Goal: Ask a question

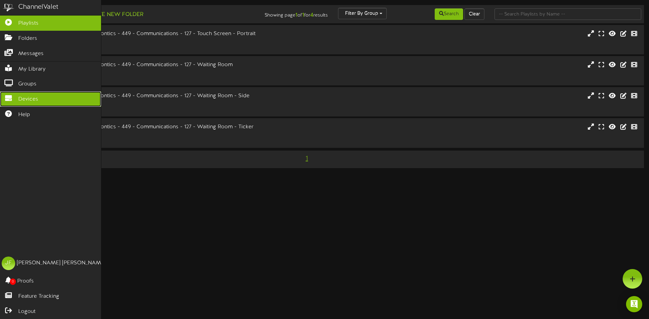
click at [15, 100] on link "Devices" at bounding box center [50, 99] width 101 height 15
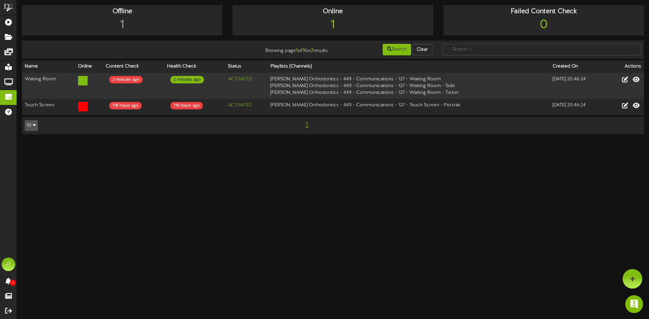
click at [636, 307] on img "Open Intercom Messenger" at bounding box center [634, 304] width 9 height 9
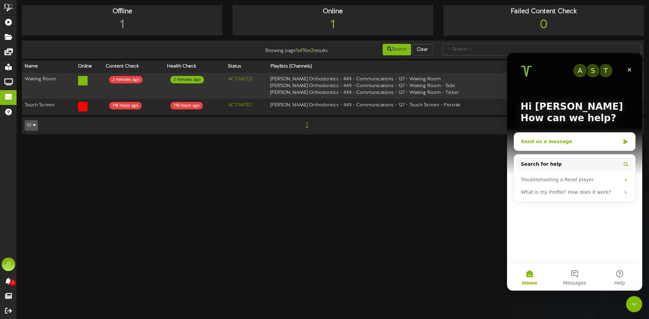
click at [549, 144] on div "Send us a message" at bounding box center [570, 141] width 99 height 7
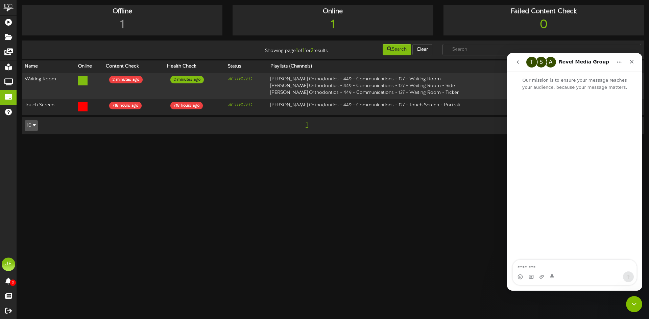
click at [541, 267] on textarea "Message…" at bounding box center [575, 265] width 124 height 11
type textarea "**********"
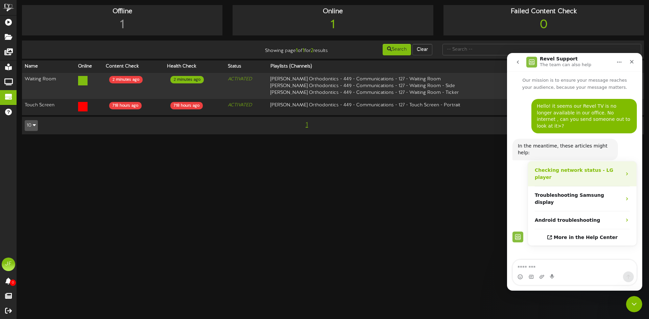
click at [588, 168] on strong "Checking network status - LG player" at bounding box center [574, 174] width 78 height 13
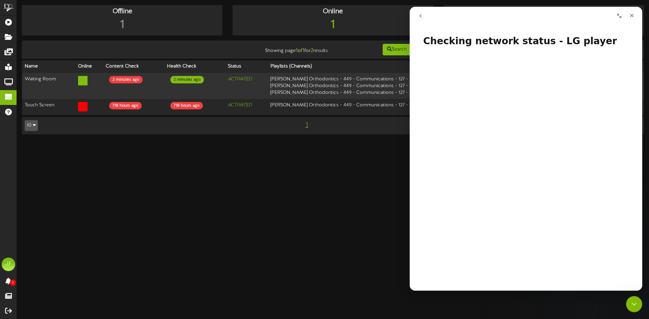
click at [420, 17] on icon "go back" at bounding box center [420, 15] width 2 height 3
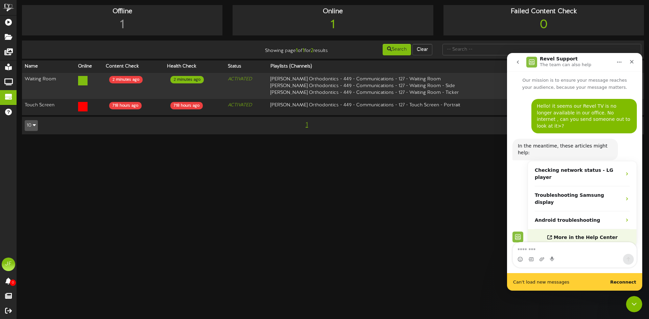
click at [563, 235] on span "More in the Help Center" at bounding box center [585, 238] width 64 height 6
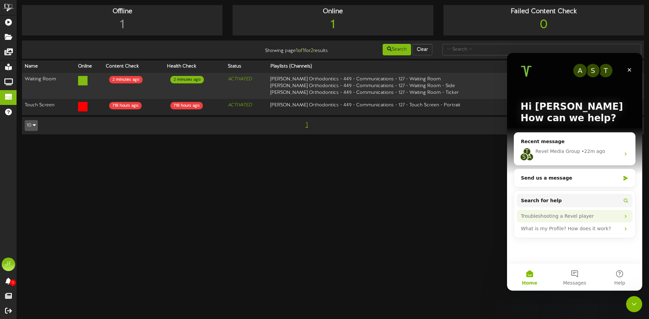
click at [565, 220] on div "Troubleshooting a Revel player" at bounding box center [575, 216] width 116 height 13
click at [621, 217] on div "Troubleshooting a Revel player" at bounding box center [575, 216] width 116 height 13
click at [626, 217] on icon "Intercom messenger" at bounding box center [625, 216] width 5 height 5
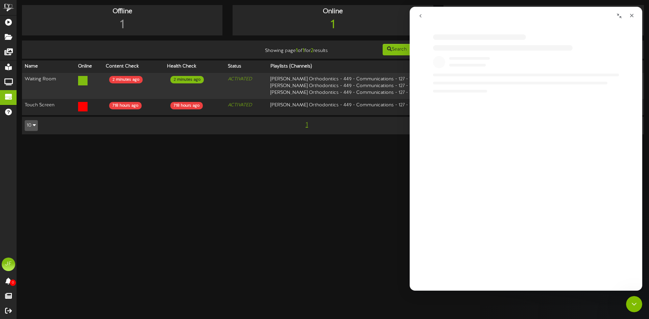
drag, startPoint x: 513, startPoint y: 151, endPoint x: 517, endPoint y: 148, distance: 5.8
click at [516, 148] on div "Intercom messenger" at bounding box center [532, 146] width 232 height 65
click at [369, 141] on html "ChannelValet Playlists Folders Messages My Library Groups Devices Help JF [PERS…" at bounding box center [324, 70] width 649 height 141
click at [339, 141] on html "ChannelValet Playlists Folders Messages My Library Groups Devices Help JF [PERS…" at bounding box center [324, 70] width 649 height 141
click at [631, 11] on div "Close" at bounding box center [631, 15] width 12 height 12
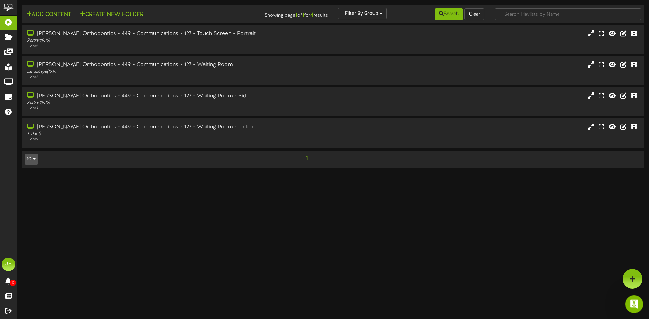
click at [638, 309] on div "Open Intercom Messenger" at bounding box center [633, 303] width 22 height 22
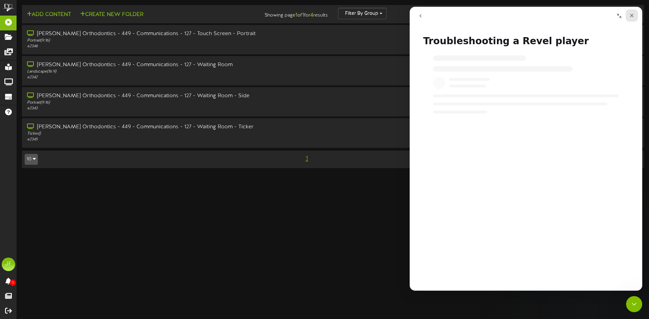
click at [636, 17] on div "Close" at bounding box center [631, 15] width 12 height 12
